Goal: Task Accomplishment & Management: Use online tool/utility

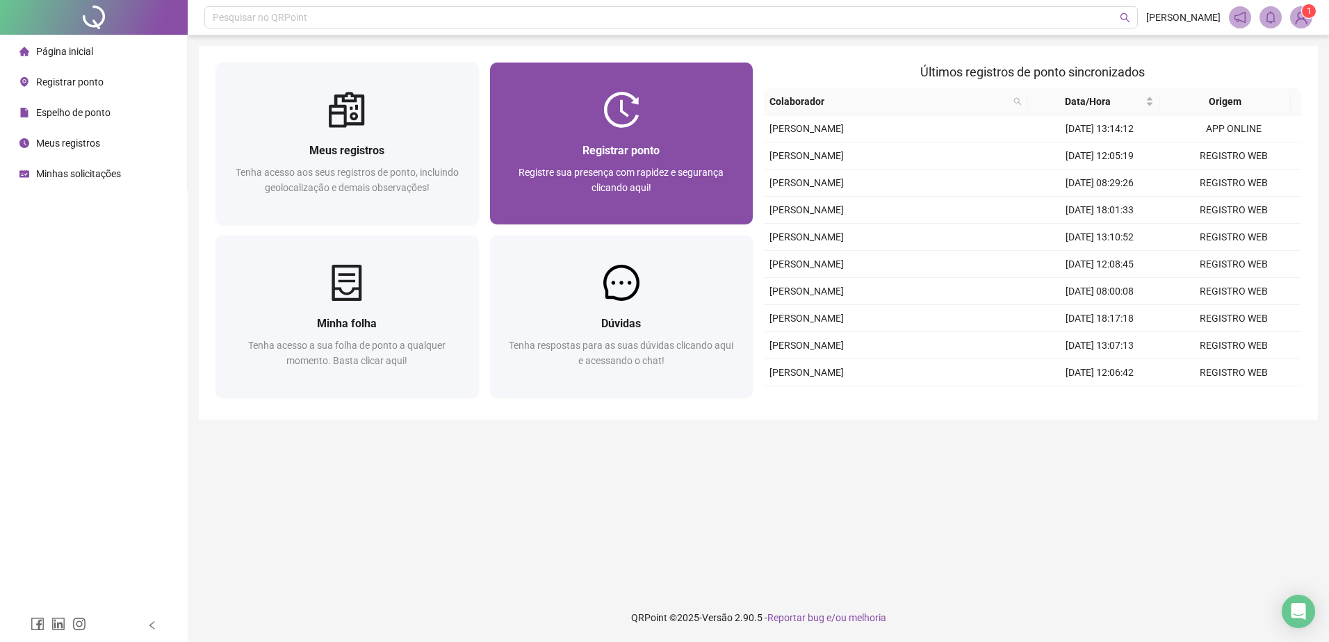
click at [715, 154] on div "Registrar ponto" at bounding box center [622, 150] width 230 height 17
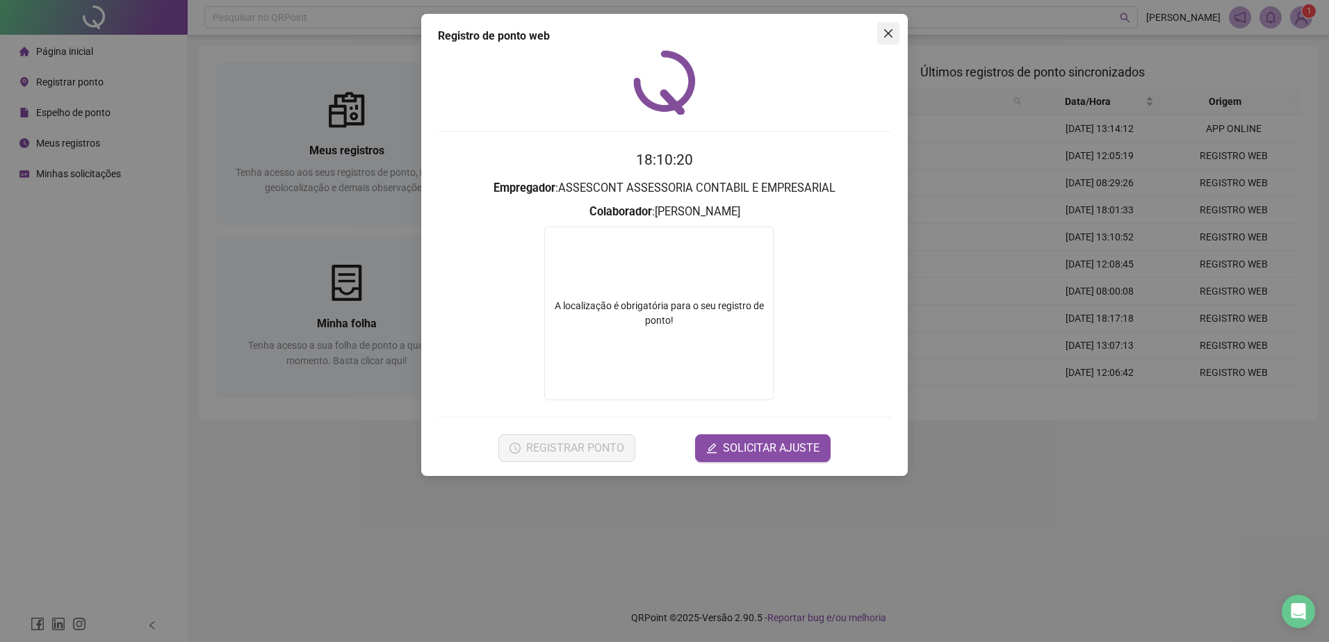
click at [882, 32] on span "Close" at bounding box center [888, 33] width 22 height 11
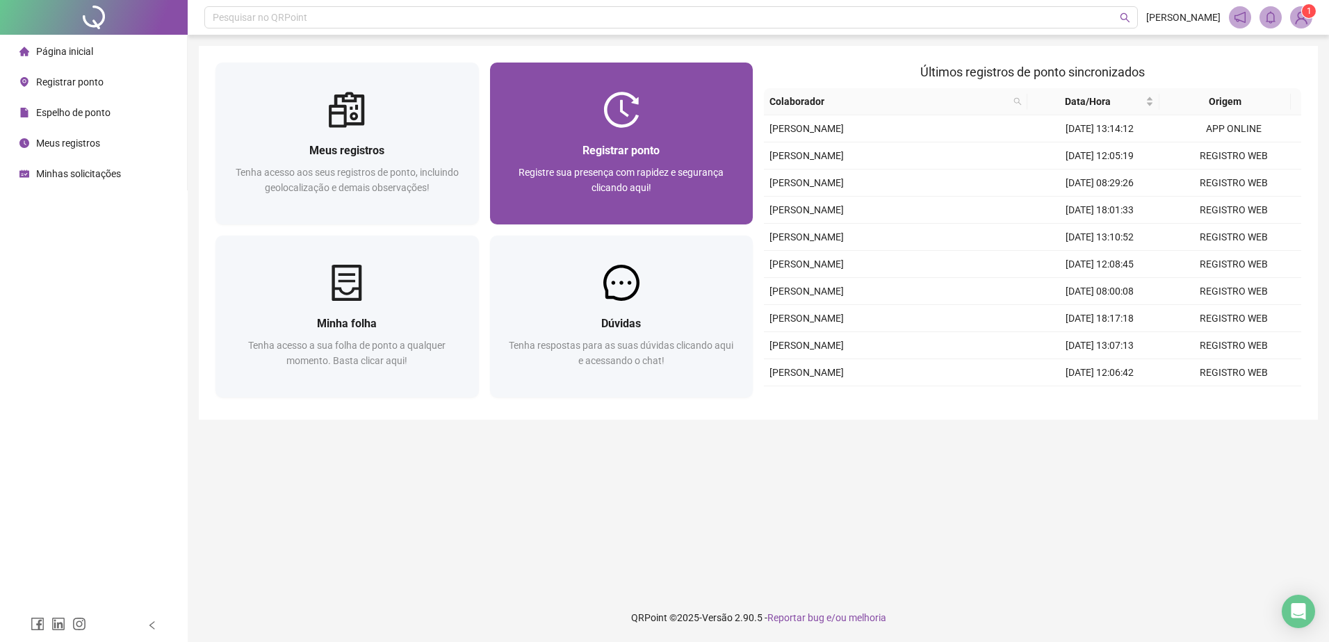
click at [623, 133] on div "Registrar ponto Registre sua presença com rapidez e segurança clicando aqui!" at bounding box center [622, 176] width 264 height 97
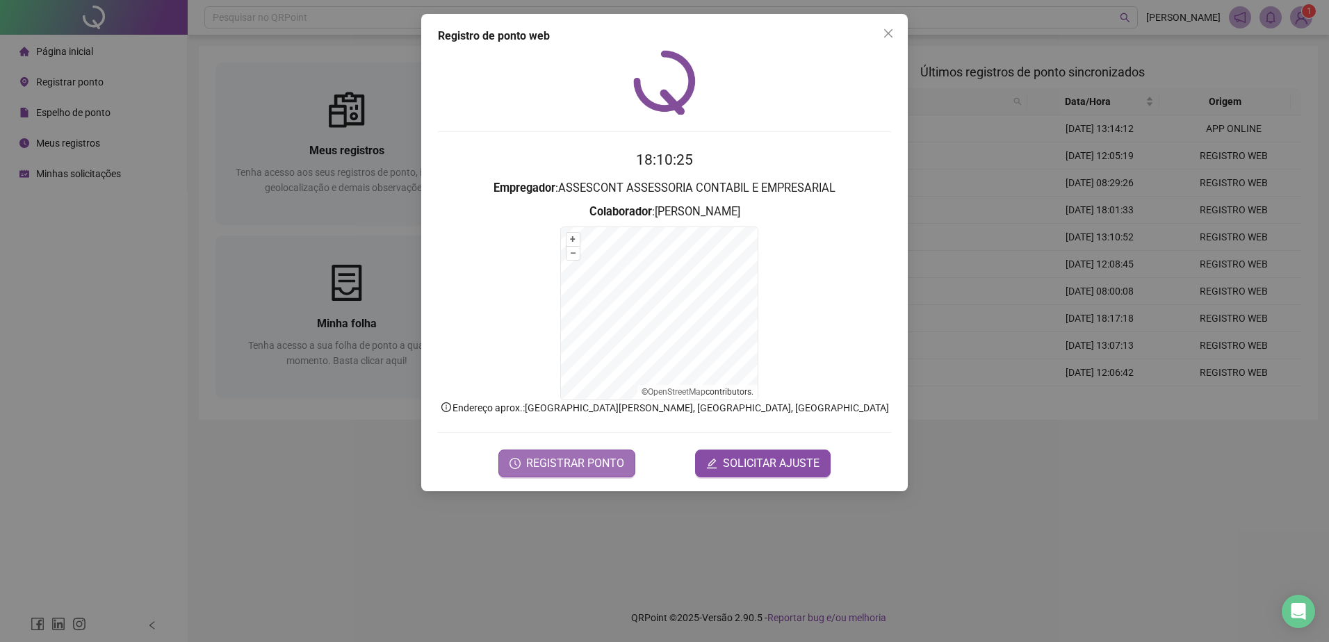
click at [556, 462] on span "REGISTRAR PONTO" at bounding box center [575, 463] width 98 height 17
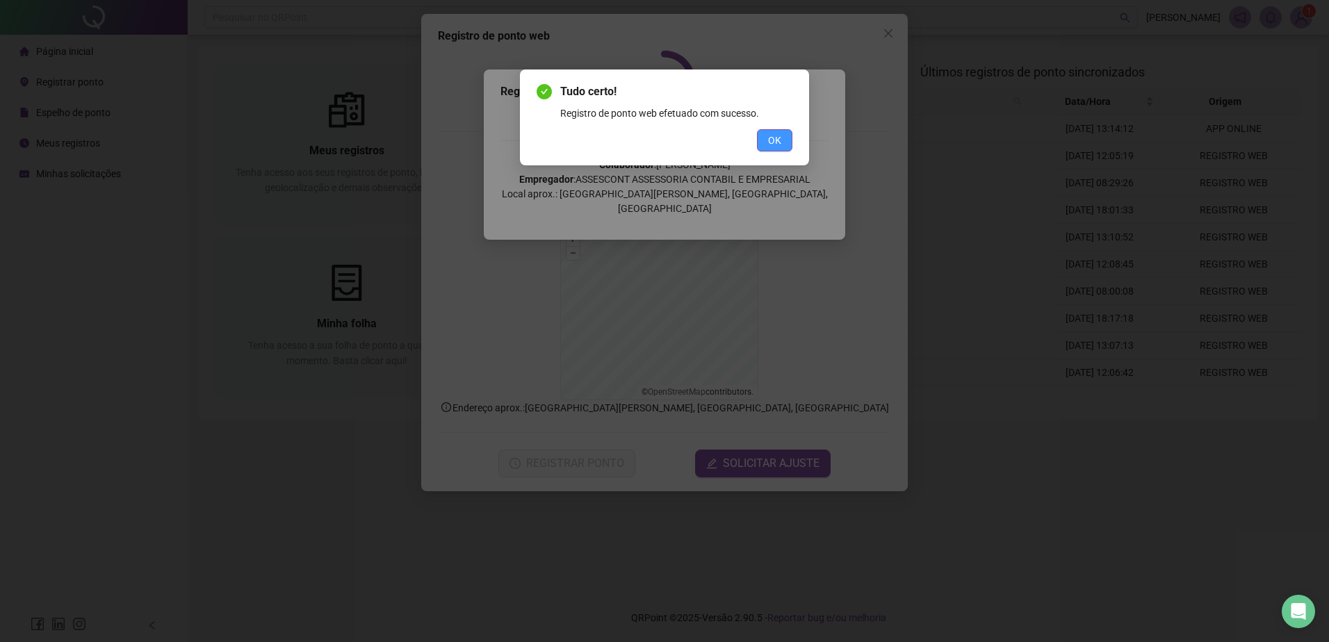
click at [781, 144] on button "OK" at bounding box center [774, 140] width 35 height 22
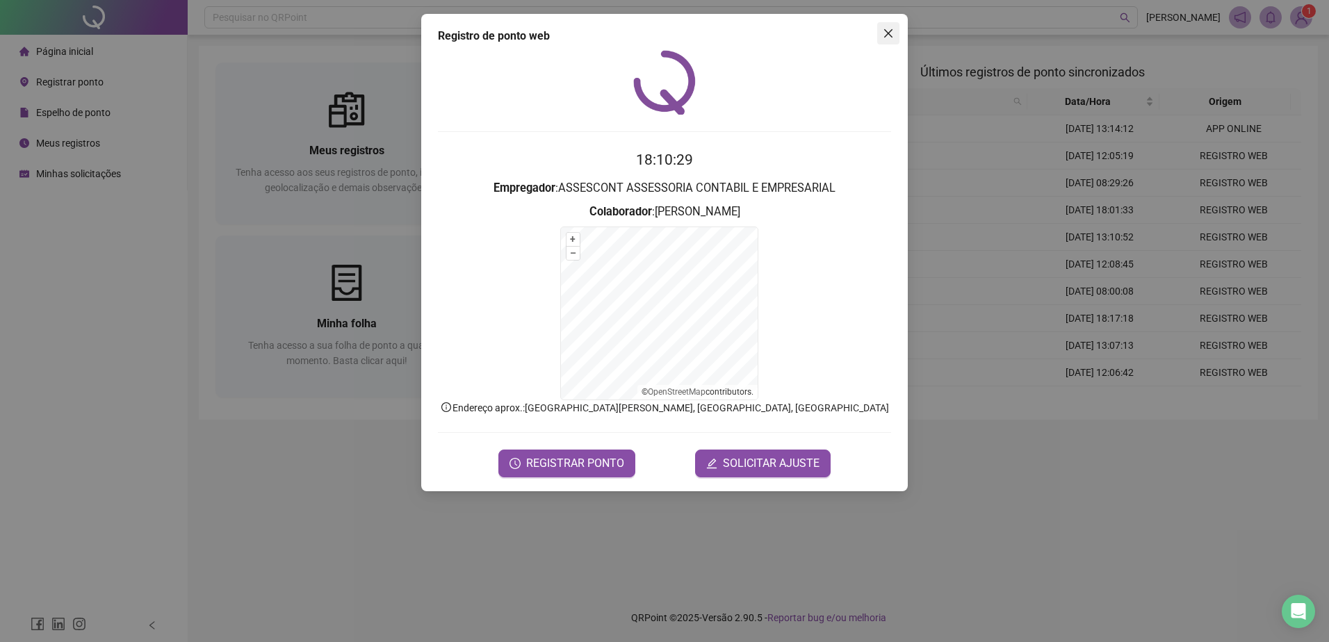
click at [882, 33] on span "Close" at bounding box center [888, 33] width 22 height 11
